Goal: Information Seeking & Learning: Find specific fact

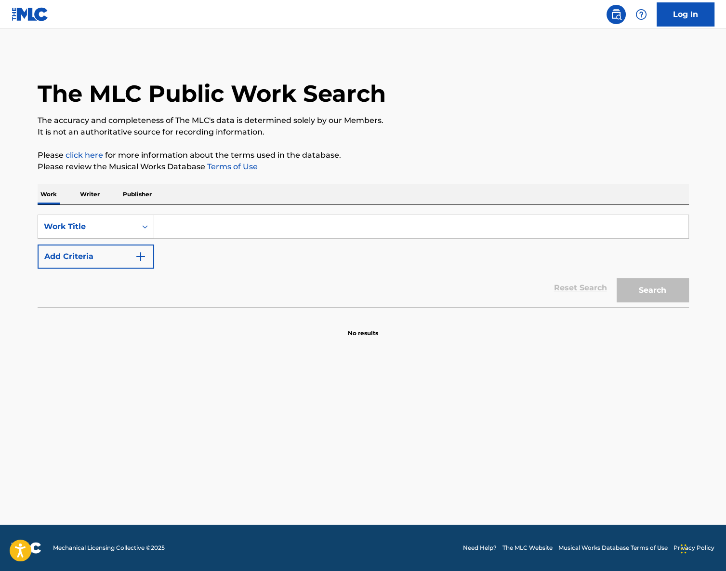
click at [267, 219] on input "Search Form" at bounding box center [421, 226] width 534 height 23
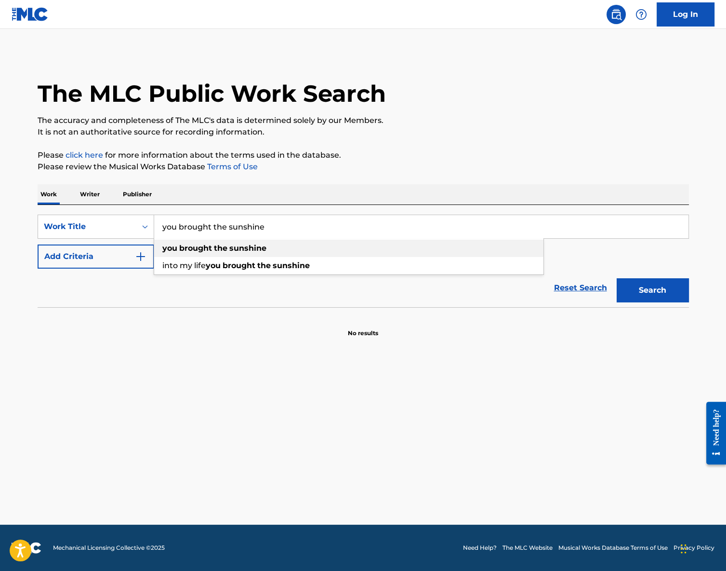
type input "you brought the sunshine"
click at [240, 246] on strong "sunshine" at bounding box center [247, 247] width 37 height 9
click at [120, 264] on button "Add Criteria" at bounding box center [96, 256] width 117 height 24
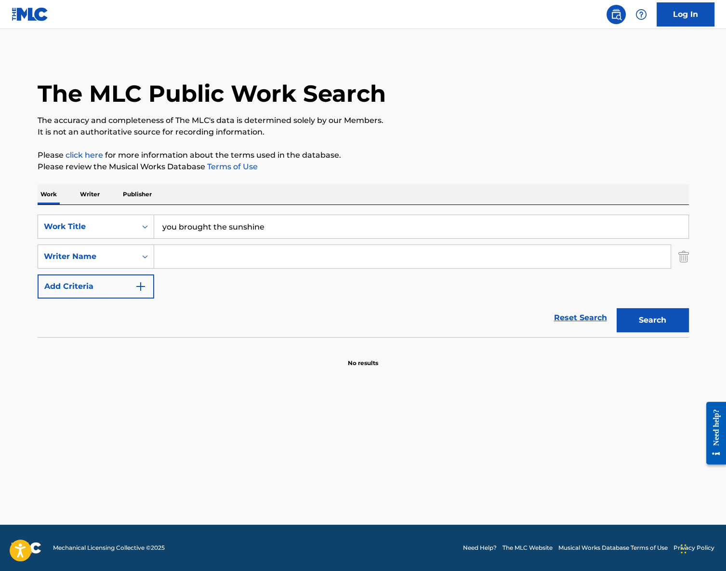
click at [225, 252] on input "Search Form" at bounding box center [412, 256] width 517 height 23
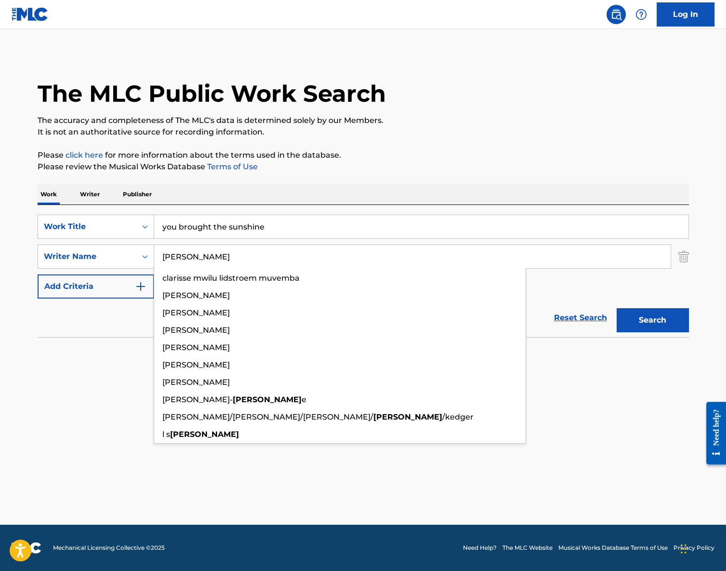
type input "[PERSON_NAME]"
click at [617, 308] on button "Search" at bounding box center [653, 320] width 72 height 24
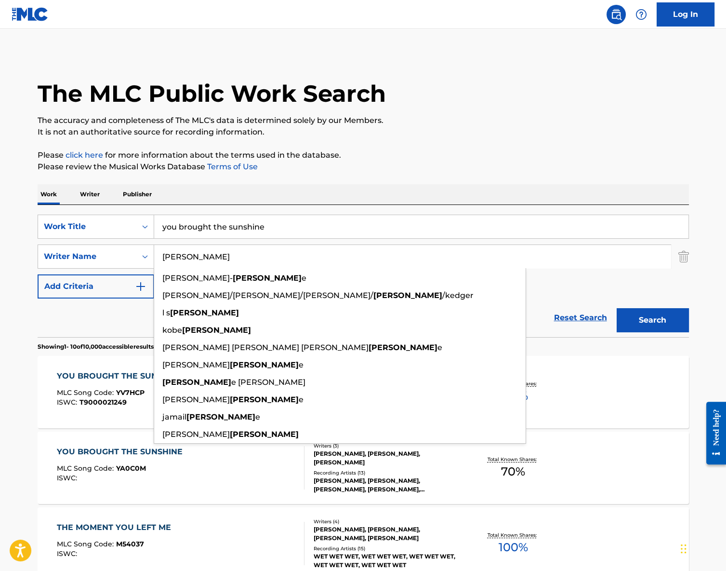
click at [71, 375] on div "YOU BROUGHT THE SUNSHINE" at bounding box center [122, 376] width 131 height 12
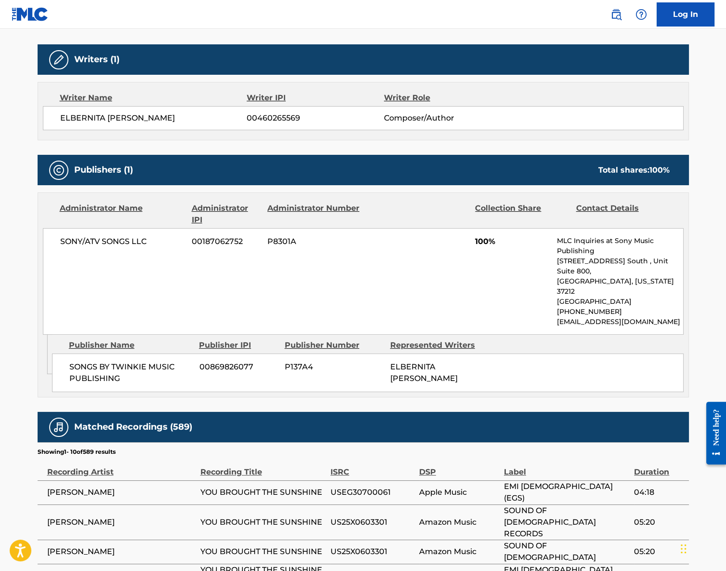
scroll to position [295, 0]
